Goal: Information Seeking & Learning: Check status

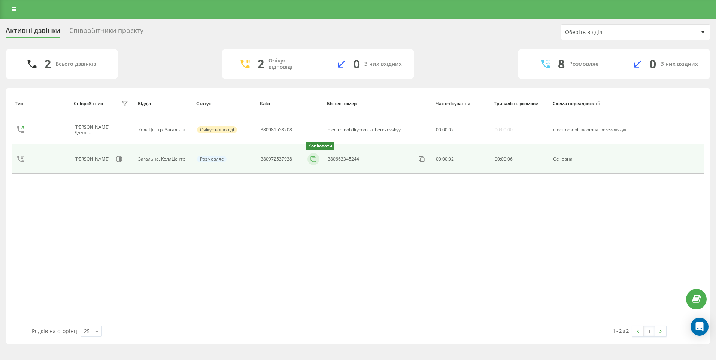
click at [312, 160] on icon at bounding box center [313, 158] width 7 height 7
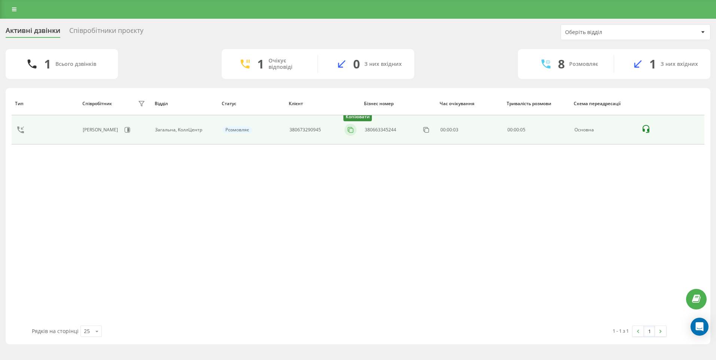
click at [350, 130] on rect at bounding box center [351, 130] width 4 height 4
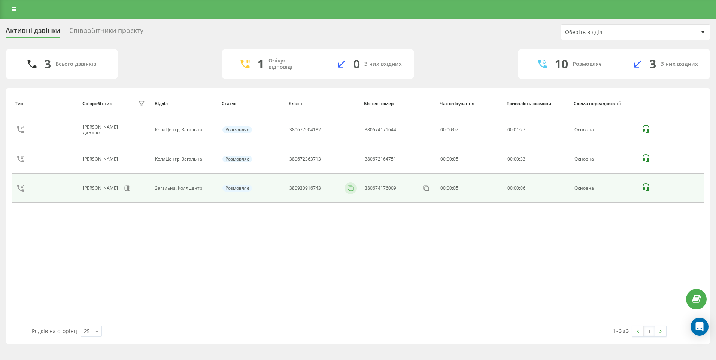
click at [354, 189] on icon at bounding box center [350, 188] width 7 height 7
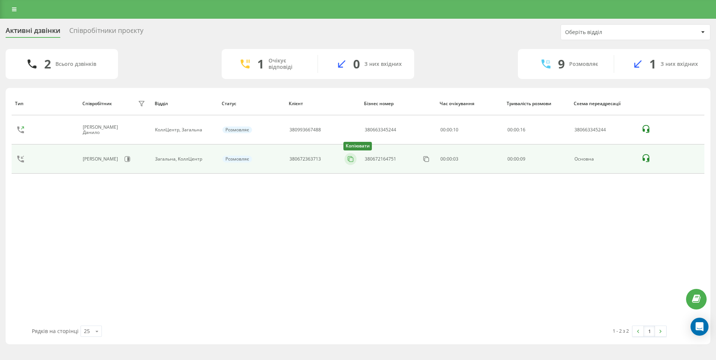
click at [354, 160] on icon at bounding box center [350, 158] width 7 height 7
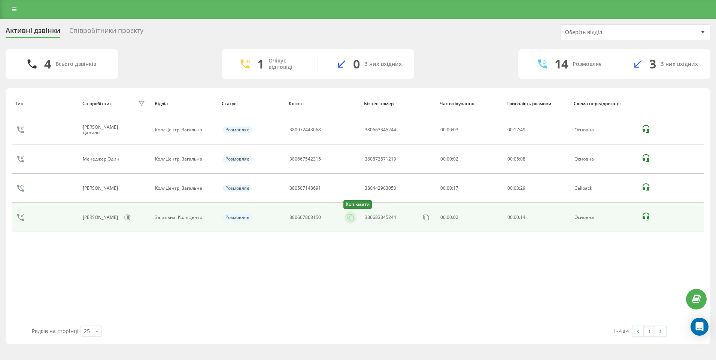
click at [351, 218] on icon at bounding box center [350, 217] width 7 height 7
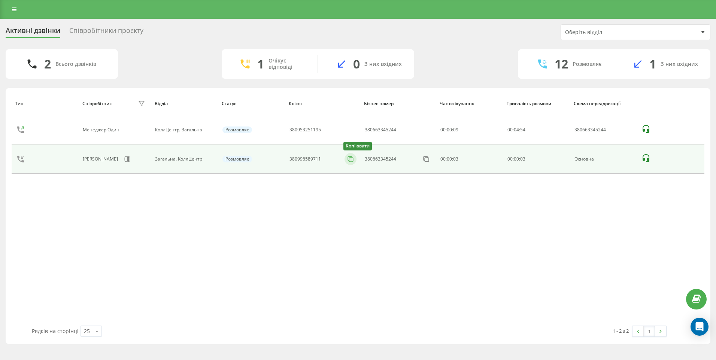
click at [351, 160] on icon at bounding box center [350, 158] width 7 height 7
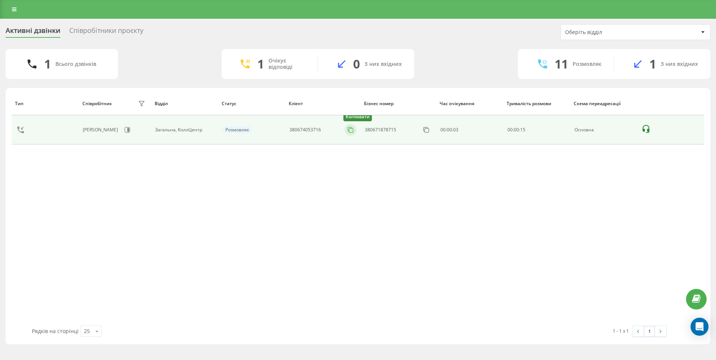
click at [350, 130] on icon at bounding box center [350, 129] width 7 height 7
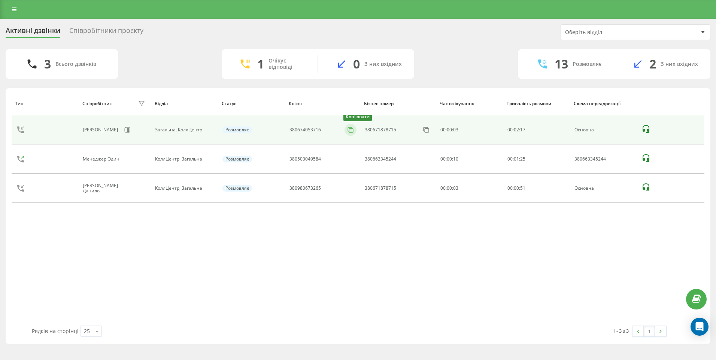
click at [350, 132] on icon at bounding box center [350, 129] width 7 height 7
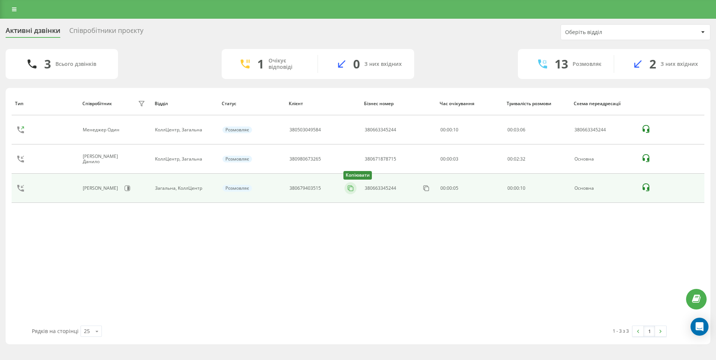
click at [353, 191] on icon at bounding box center [350, 188] width 7 height 7
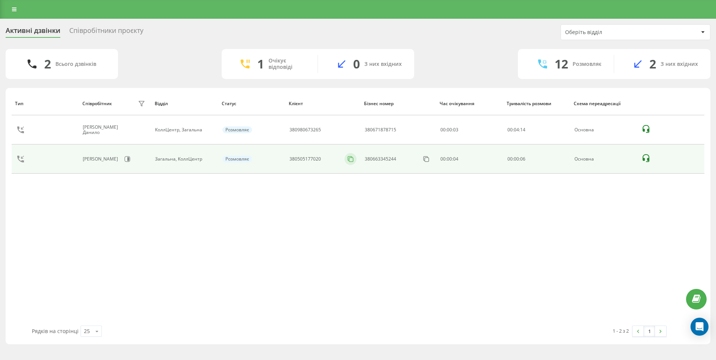
click at [353, 158] on icon at bounding box center [350, 158] width 7 height 7
click at [350, 158] on icon at bounding box center [350, 158] width 7 height 7
click at [349, 158] on icon at bounding box center [350, 158] width 7 height 7
click at [350, 160] on icon at bounding box center [350, 158] width 7 height 7
click at [347, 160] on icon at bounding box center [350, 158] width 7 height 7
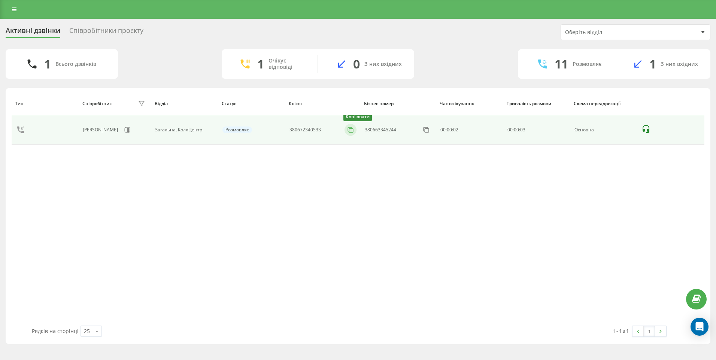
click at [349, 131] on icon at bounding box center [350, 129] width 4 height 4
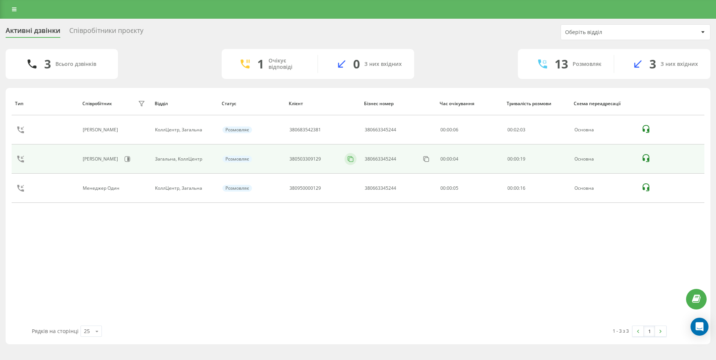
click at [352, 155] on button at bounding box center [351, 159] width 12 height 8
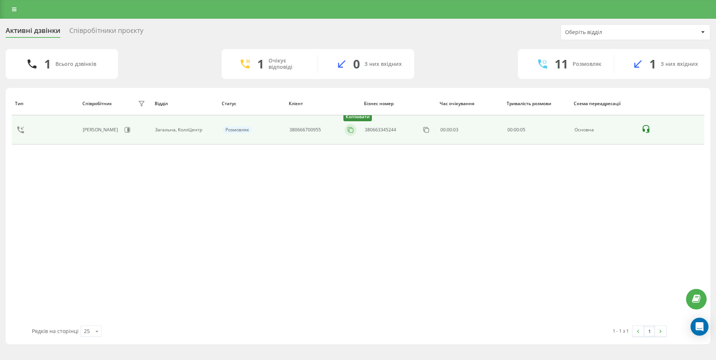
click at [354, 128] on icon at bounding box center [350, 129] width 7 height 7
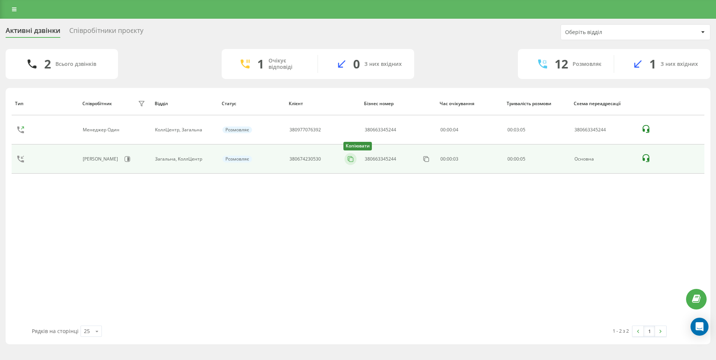
click at [351, 157] on icon at bounding box center [350, 158] width 7 height 7
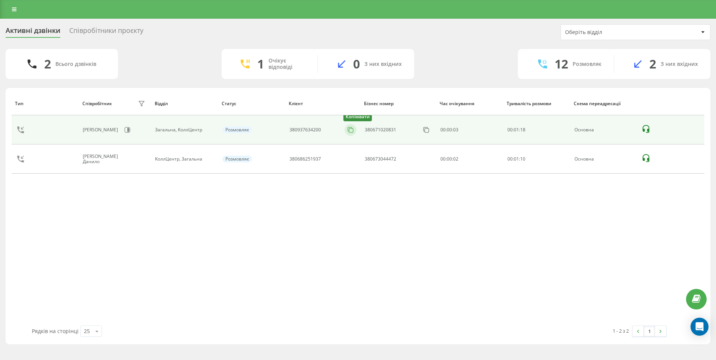
click at [352, 130] on icon at bounding box center [350, 129] width 7 height 7
click at [350, 131] on icon at bounding box center [350, 129] width 7 height 7
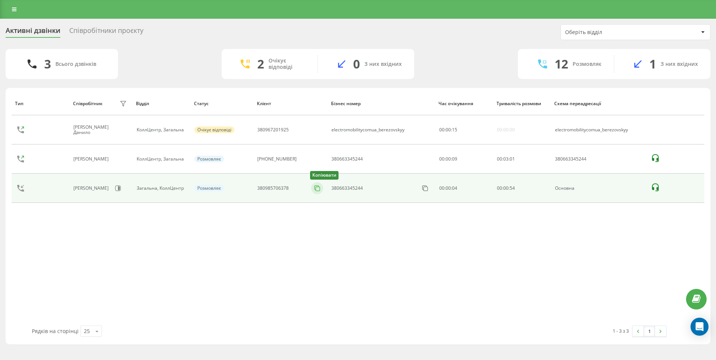
click at [316, 190] on icon at bounding box center [317, 188] width 7 height 7
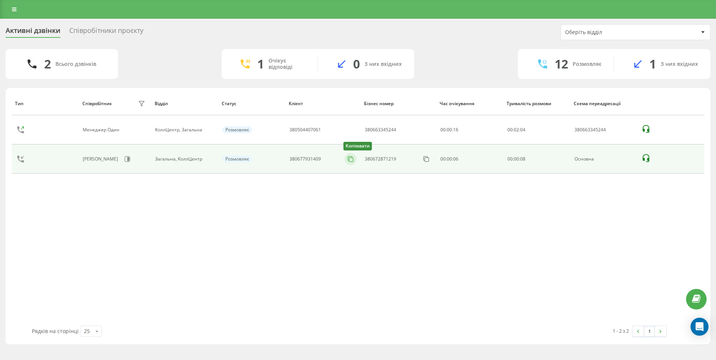
click at [353, 159] on icon at bounding box center [350, 158] width 7 height 7
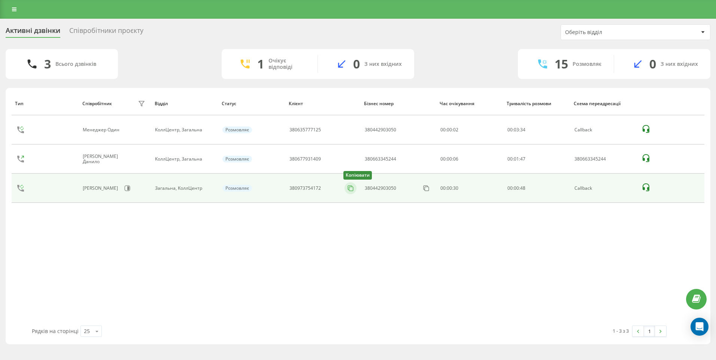
click at [352, 187] on icon at bounding box center [350, 188] width 7 height 7
click at [351, 191] on rect at bounding box center [351, 189] width 4 height 4
click at [352, 190] on icon at bounding box center [350, 188] width 7 height 7
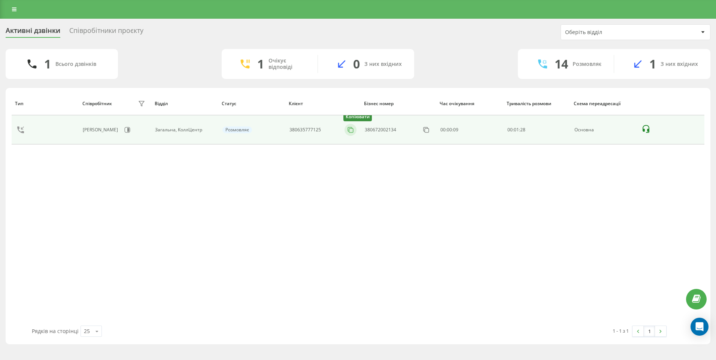
click at [350, 128] on icon at bounding box center [350, 129] width 7 height 7
click at [350, 130] on rect at bounding box center [351, 130] width 4 height 4
click at [352, 132] on icon at bounding box center [350, 129] width 7 height 7
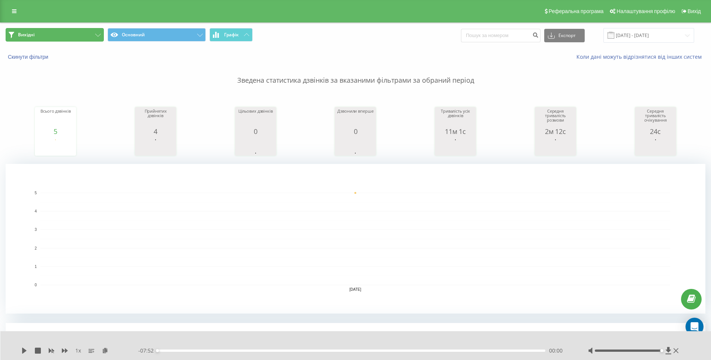
click at [90, 33] on button "Вихідні" at bounding box center [55, 34] width 98 height 13
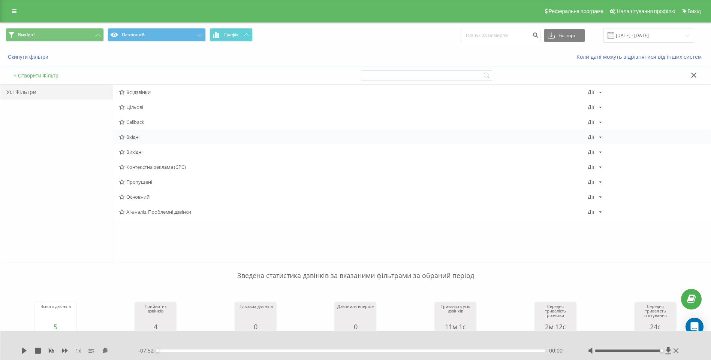
click at [128, 133] on div "Вхідні Дії Редагувати Копіювати Видалити За замовчуванням Поділитися" at bounding box center [411, 137] width 597 height 15
click at [135, 136] on span "Вхідні" at bounding box center [353, 136] width 468 height 5
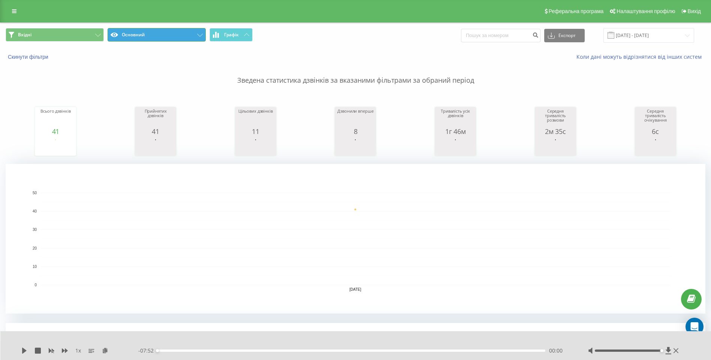
click at [185, 36] on button "Основний" at bounding box center [157, 34] width 98 height 13
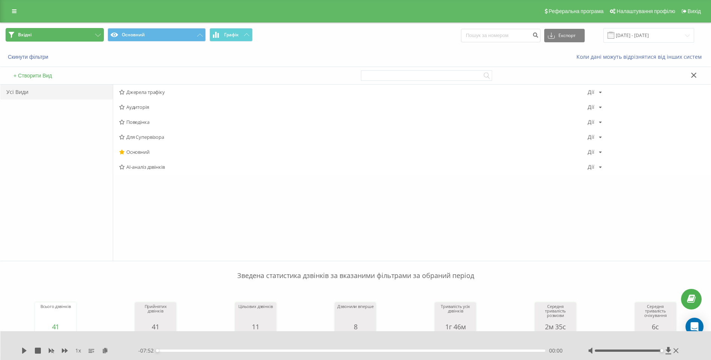
click at [78, 36] on button "Вхідні" at bounding box center [55, 34] width 98 height 13
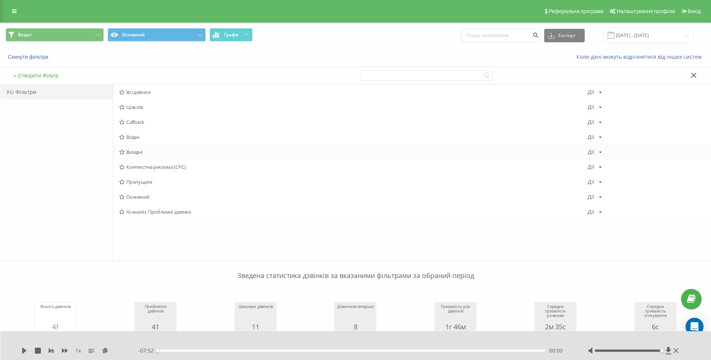
click at [135, 151] on span "Вихідні" at bounding box center [353, 151] width 468 height 5
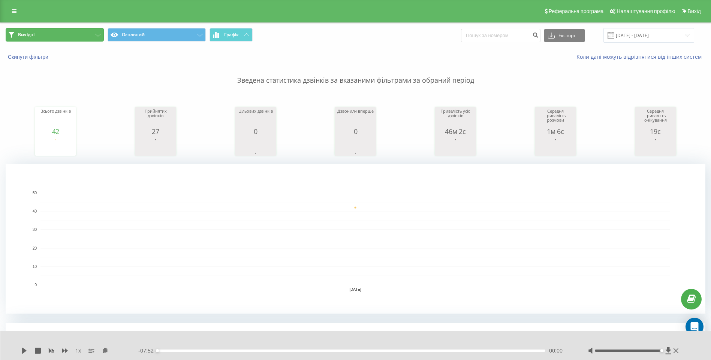
click at [94, 38] on button "Вихідні" at bounding box center [55, 34] width 98 height 13
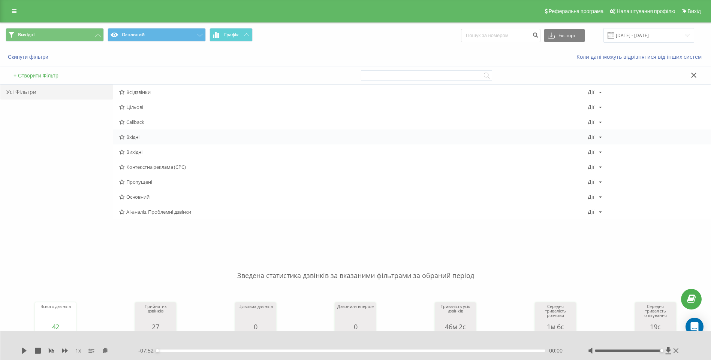
click at [140, 137] on span "Вхідні" at bounding box center [353, 136] width 468 height 5
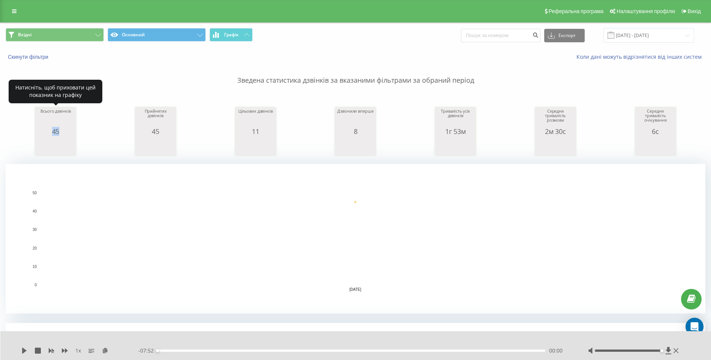
drag, startPoint x: 47, startPoint y: 131, endPoint x: 62, endPoint y: 131, distance: 15.4
click at [62, 131] on div "45" at bounding box center [55, 131] width 37 height 7
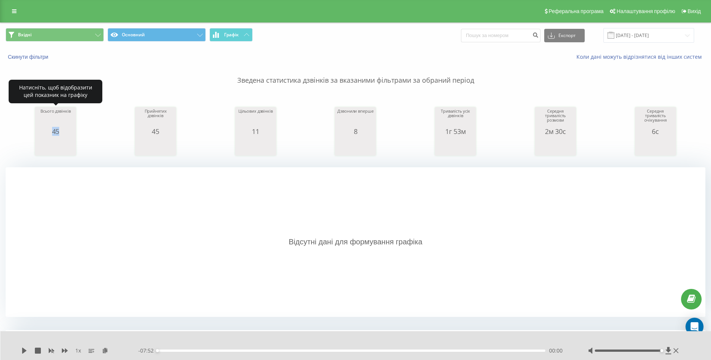
copy div "45"
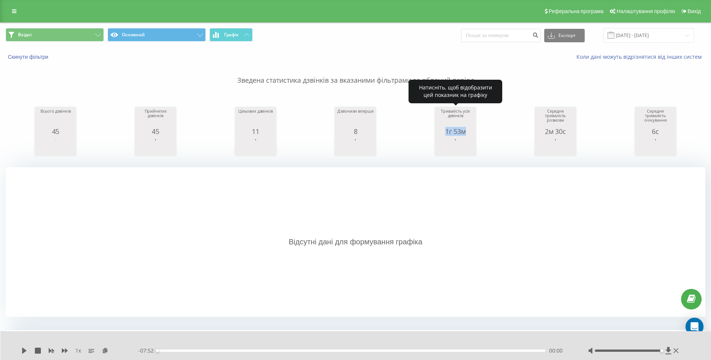
drag, startPoint x: 443, startPoint y: 134, endPoint x: 484, endPoint y: 134, distance: 41.6
click at [484, 134] on div "Всього дзвінків 45 date totalCalls 22.09.25 45 date totalCalls 22.09.25 45 22.0…" at bounding box center [355, 124] width 699 height 64
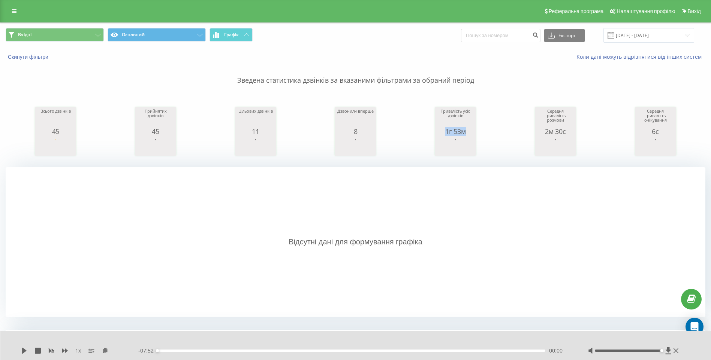
copy div "1г 53м"
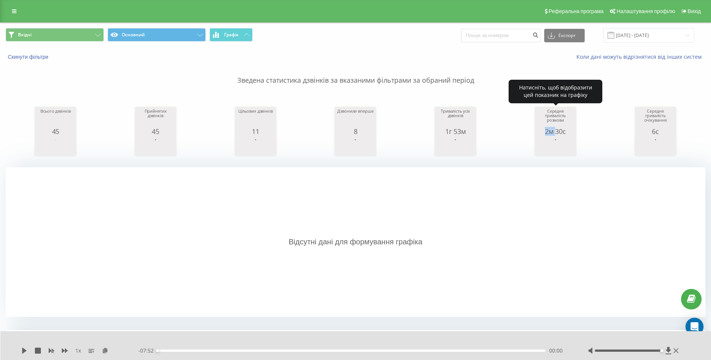
drag, startPoint x: 542, startPoint y: 130, endPoint x: 575, endPoint y: 131, distance: 33.4
click at [566, 131] on div "2м 30с" at bounding box center [554, 131] width 37 height 7
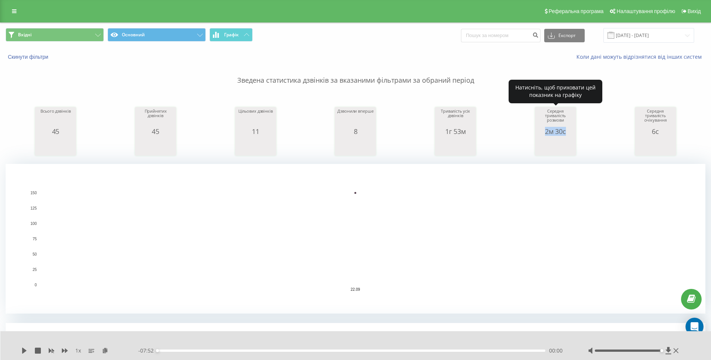
copy div "2м 30с"
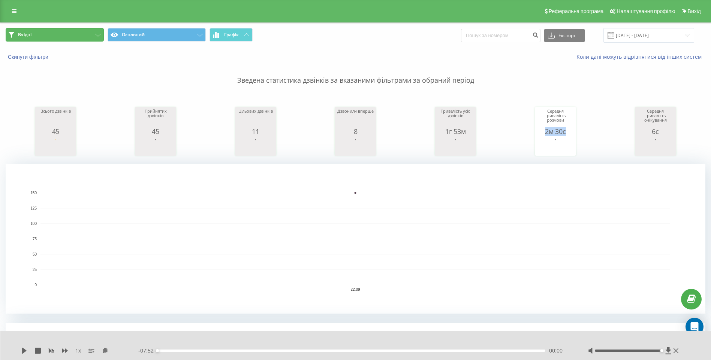
click at [58, 32] on button "Вхідні" at bounding box center [55, 34] width 98 height 13
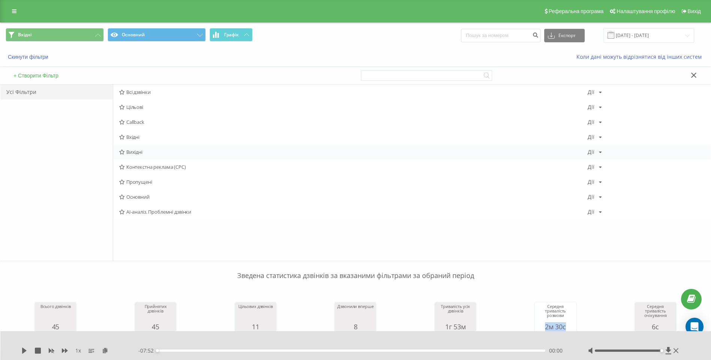
click at [134, 148] on div "Вихідні Дії Редагувати Копіювати Видалити За замовчуванням Поділитися" at bounding box center [411, 152] width 597 height 15
click at [137, 152] on span "Вихідні" at bounding box center [353, 151] width 468 height 5
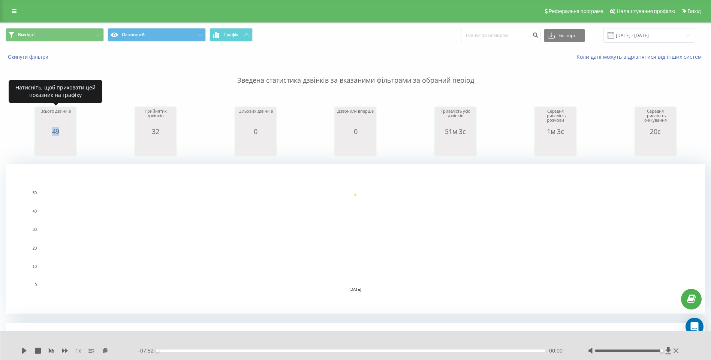
drag, startPoint x: 51, startPoint y: 131, endPoint x: 65, endPoint y: 133, distance: 14.3
click at [60, 133] on div "49" at bounding box center [55, 131] width 37 height 7
click at [62, 133] on div "49" at bounding box center [55, 131] width 37 height 7
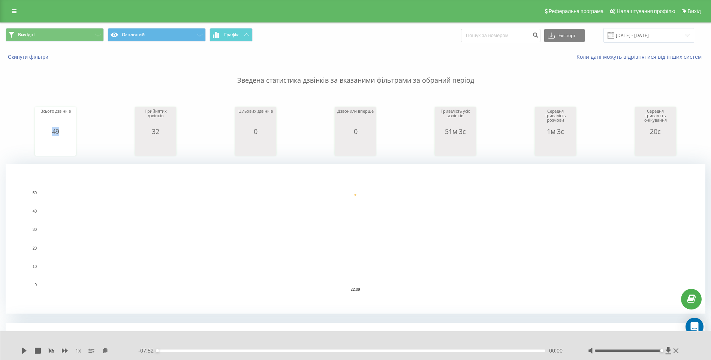
scroll to position [37, 0]
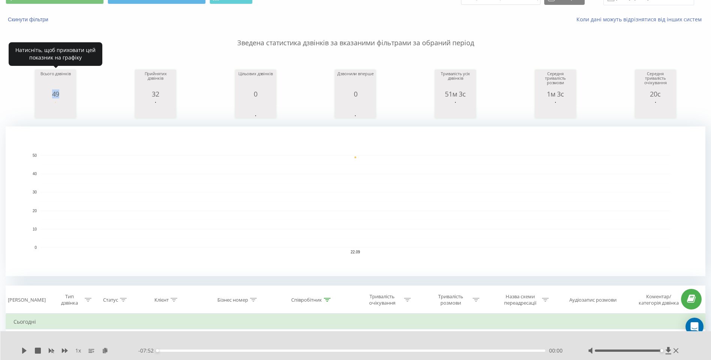
click at [47, 95] on div "49" at bounding box center [55, 93] width 37 height 7
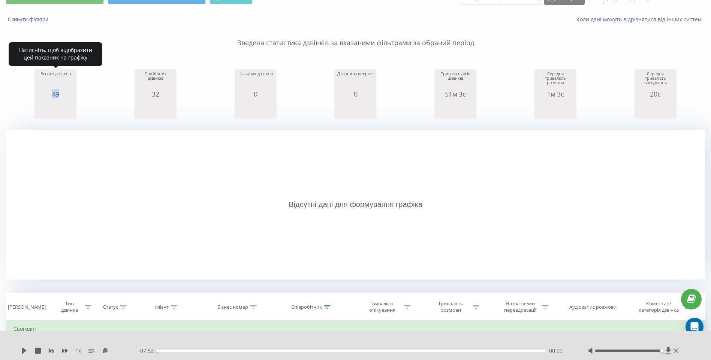
drag, startPoint x: 48, startPoint y: 94, endPoint x: 61, endPoint y: 94, distance: 13.5
click at [61, 94] on div "49" at bounding box center [55, 93] width 37 height 7
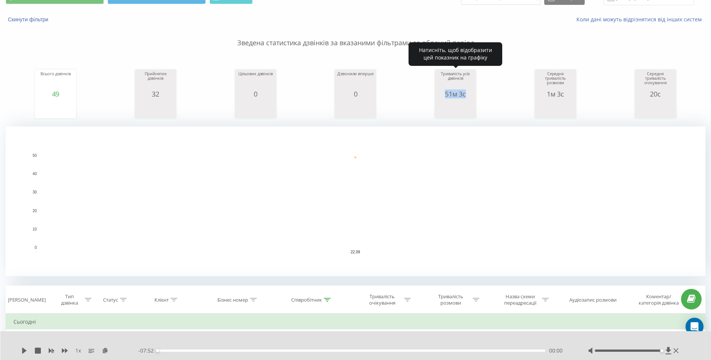
drag, startPoint x: 442, startPoint y: 96, endPoint x: 473, endPoint y: 94, distance: 30.8
click at [469, 94] on div "51м 3с" at bounding box center [454, 93] width 37 height 7
copy div "51м 3с"
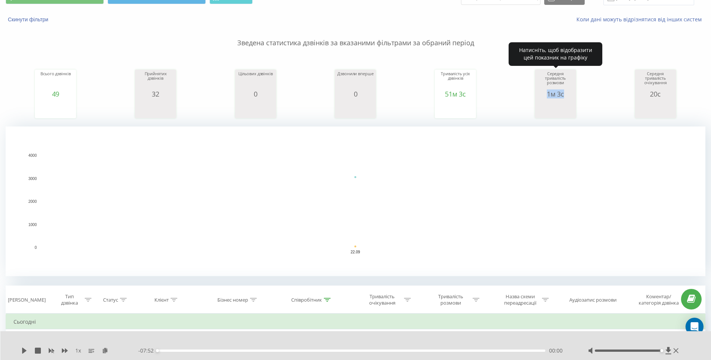
drag, startPoint x: 544, startPoint y: 97, endPoint x: 567, endPoint y: 96, distance: 23.3
click at [567, 96] on div "1м 3с" at bounding box center [554, 93] width 37 height 7
copy div "1м 3с"
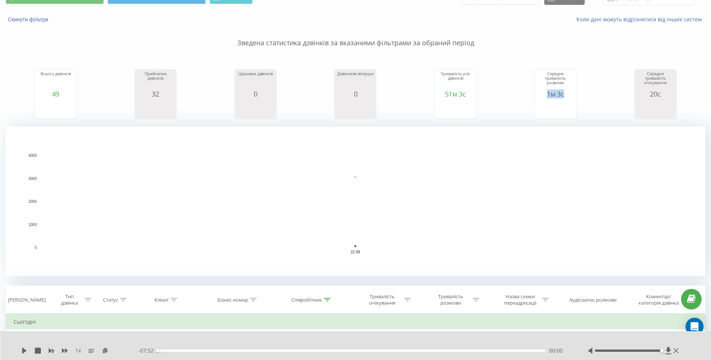
scroll to position [0, 0]
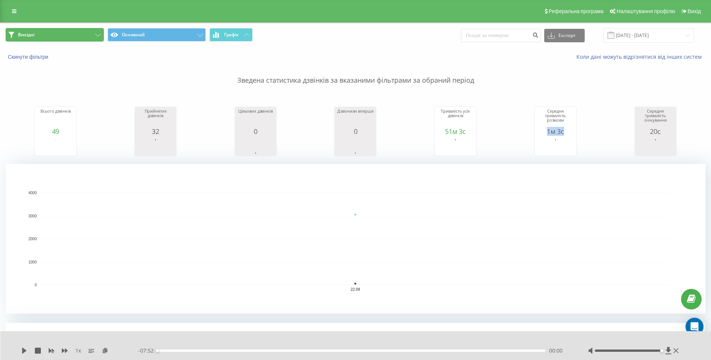
click at [69, 34] on button "Вихідні" at bounding box center [55, 34] width 98 height 13
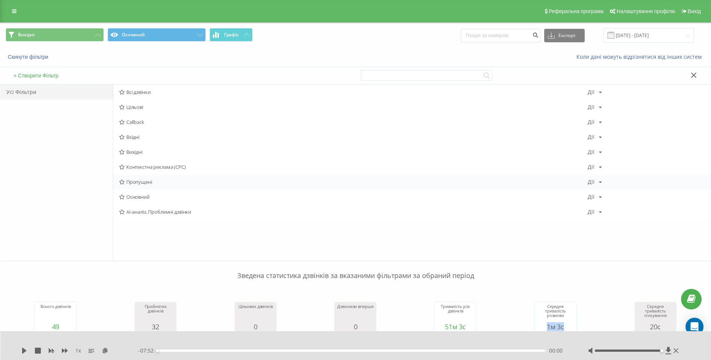
click at [140, 179] on span "Пропущені" at bounding box center [353, 181] width 468 height 5
